Goal: Submit feedback/report problem

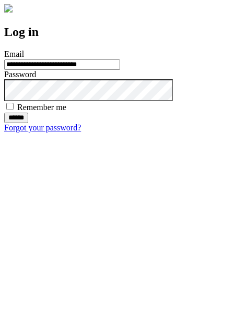
click at [28, 123] on input "******" at bounding box center [16, 118] width 24 height 10
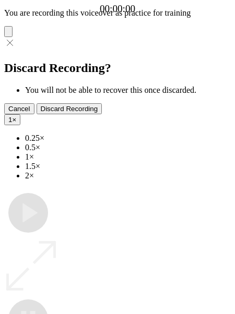
type input "**********"
